Goal: Find specific page/section: Find specific page/section

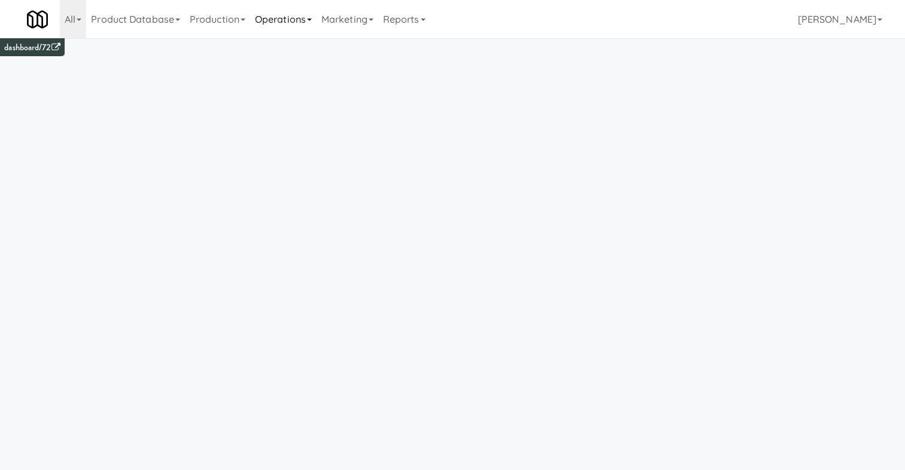
click at [276, 13] on link "Operations" at bounding box center [283, 19] width 66 height 38
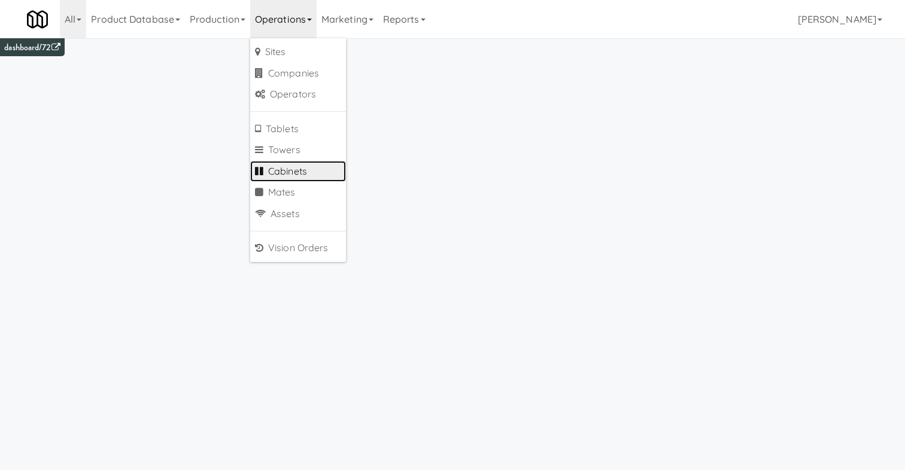
click at [296, 171] on link "Cabinets" at bounding box center [298, 172] width 96 height 22
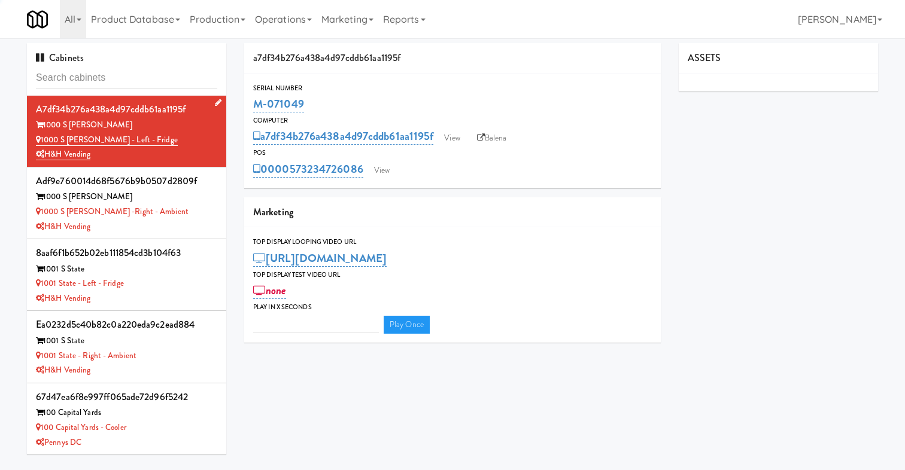
type input "3"
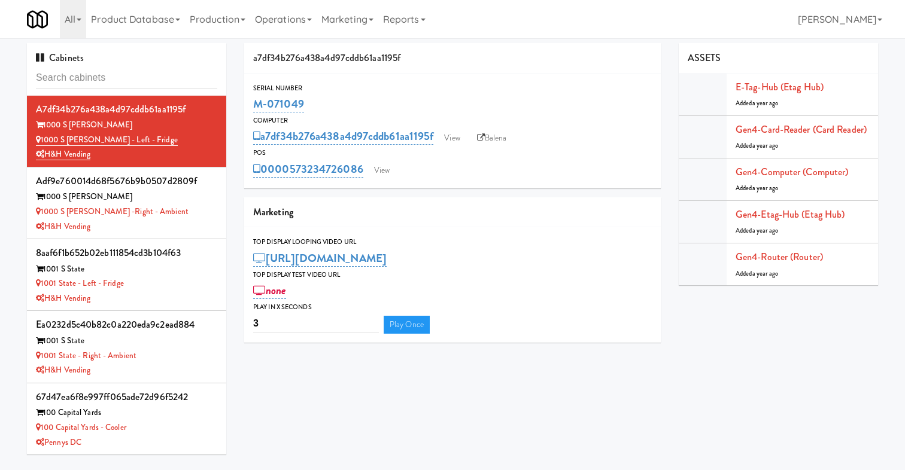
click at [461, 127] on div "a7df34b276a438a4d97cddb61aa1195f View Balena" at bounding box center [452, 136] width 399 height 20
click at [459, 133] on link "View" at bounding box center [452, 138] width 28 height 18
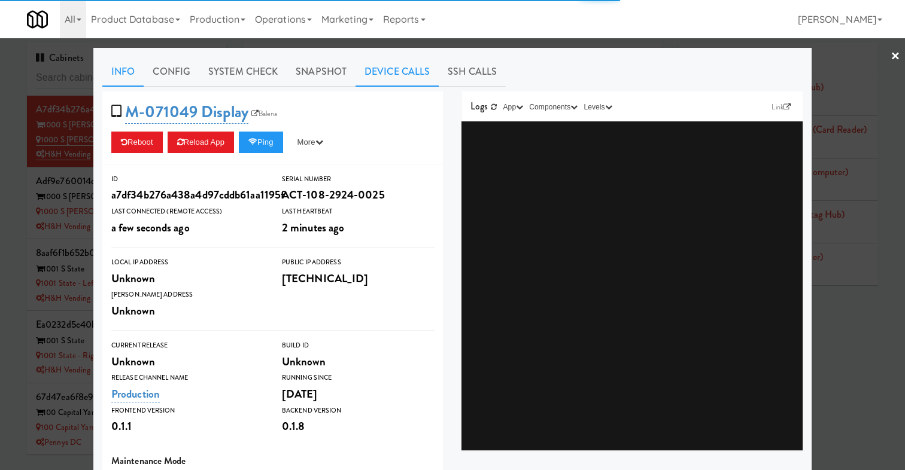
click at [376, 70] on link "Device Calls" at bounding box center [397, 72] width 83 height 30
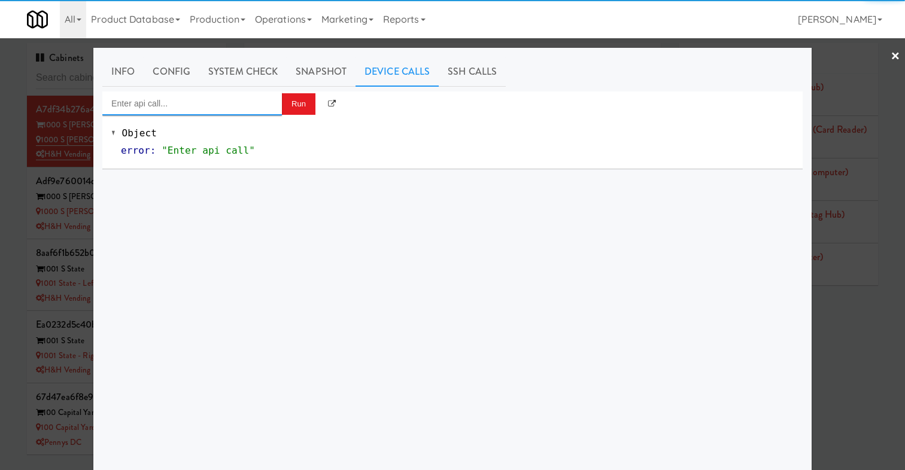
click at [248, 103] on input "Enter api call..." at bounding box center [192, 104] width 180 height 24
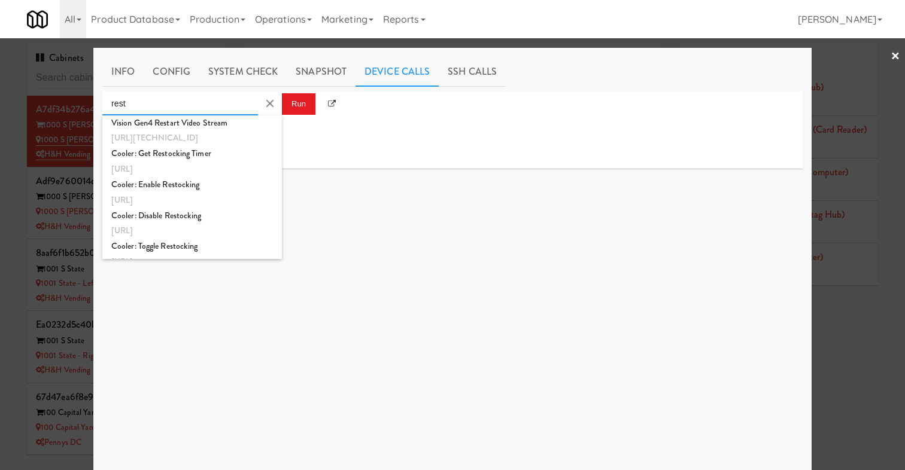
type input "rest"
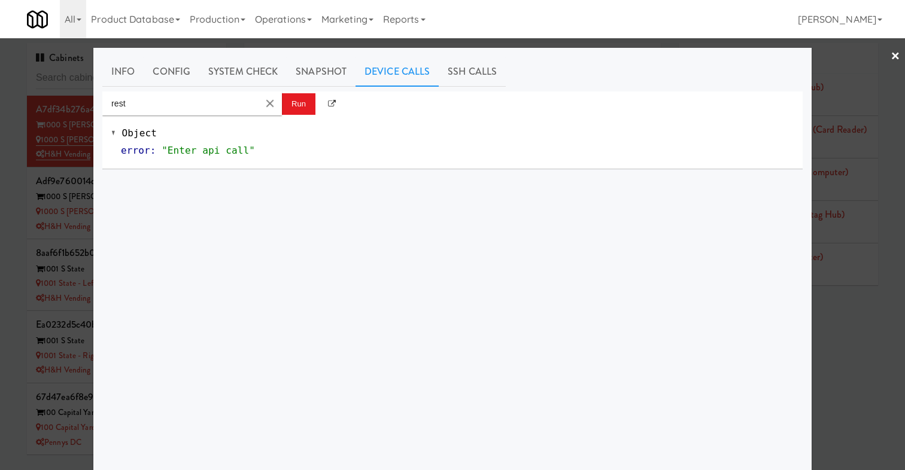
click at [894, 56] on link "×" at bounding box center [896, 56] width 10 height 37
